Goal: Task Accomplishment & Management: Use online tool/utility

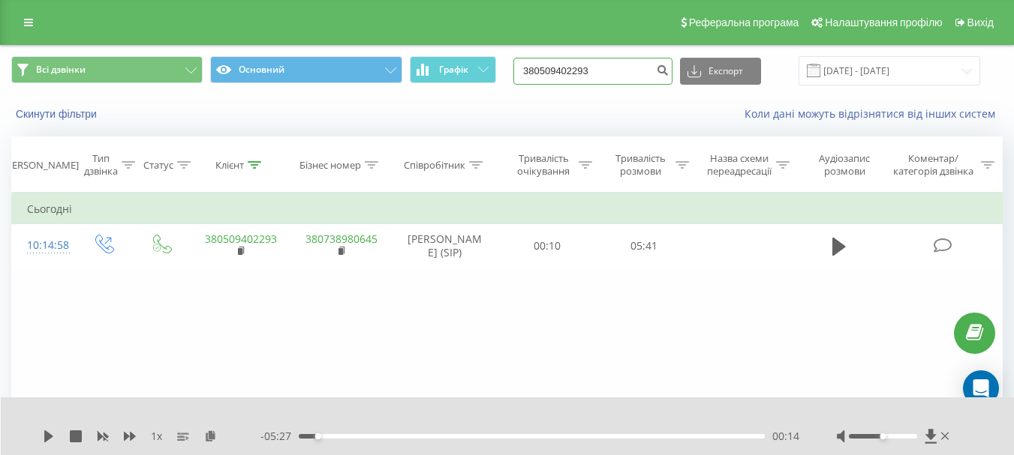
click at [459, 62] on div "Всі дзвінки Основний Графік 380509402293 Експорт .csv .xls .xlsx [DATE] - [DATE]" at bounding box center [506, 70] width 991 height 29
paste input "[PHONE_NUMBER]"
click at [543, 68] on input "[PHONE_NUMBER]" at bounding box center [592, 71] width 159 height 27
type input "380972966579"
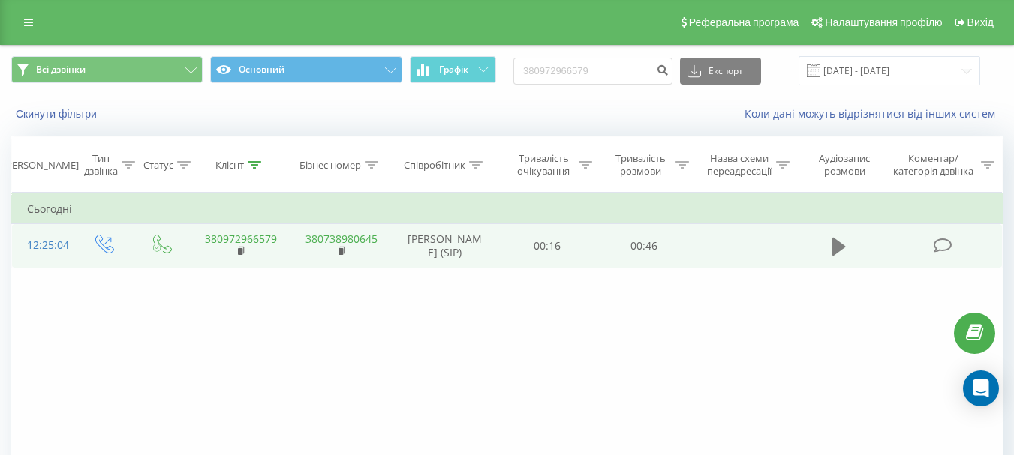
click at [839, 248] on icon at bounding box center [839, 247] width 14 height 18
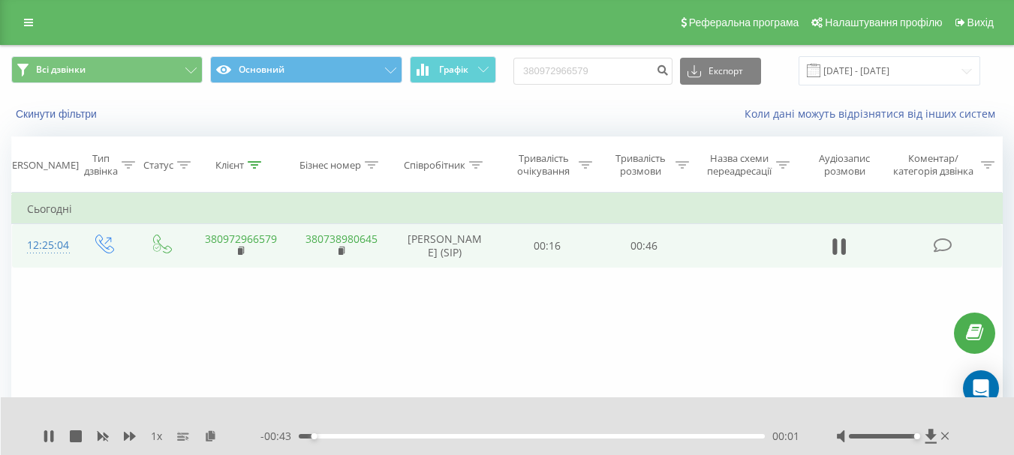
drag, startPoint x: 883, startPoint y: 437, endPoint x: 919, endPoint y: 437, distance: 36.0
click at [919, 437] on div "Accessibility label" at bounding box center [917, 437] width 6 height 6
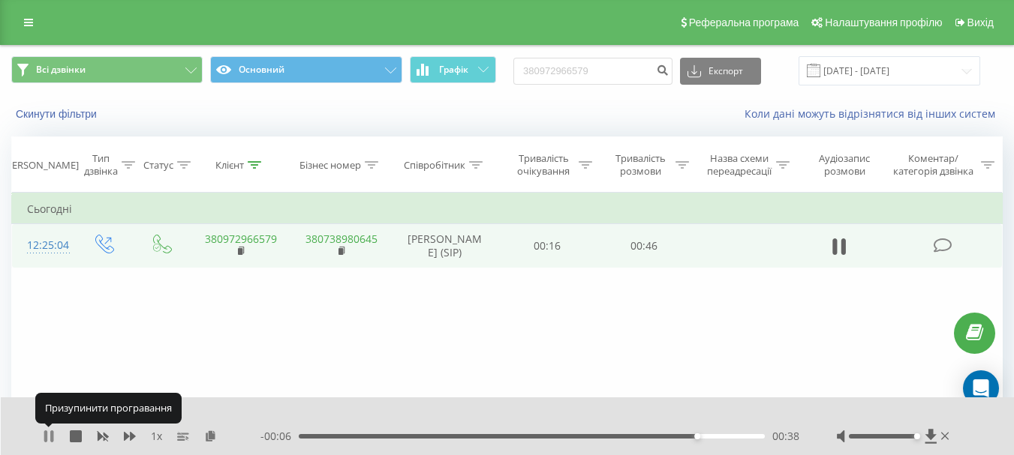
click at [48, 439] on icon at bounding box center [49, 437] width 12 height 12
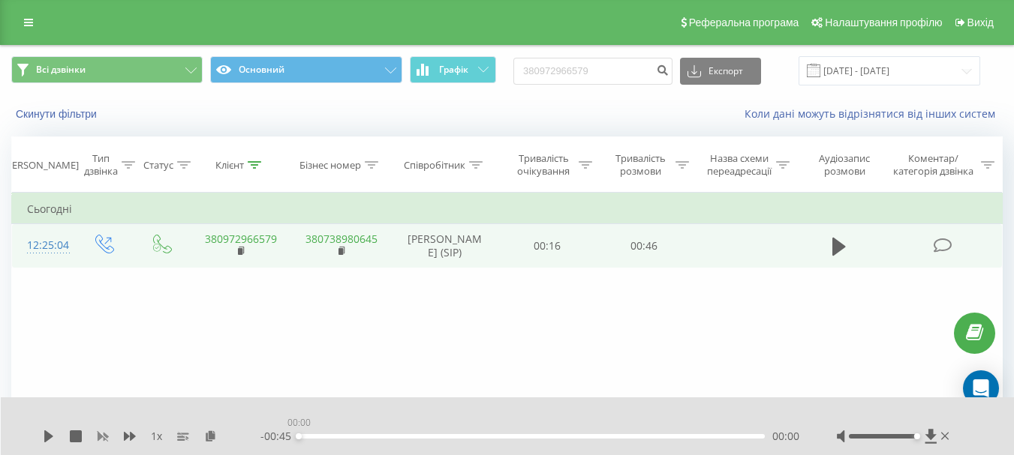
drag, startPoint x: 696, startPoint y: 437, endPoint x: 103, endPoint y: 441, distance: 592.7
click at [278, 443] on div "- 00:45 00:00 00:00" at bounding box center [529, 436] width 539 height 15
click at [47, 435] on icon at bounding box center [48, 437] width 9 height 12
click at [45, 434] on icon at bounding box center [45, 437] width 3 height 12
